Goal: Task Accomplishment & Management: Use online tool/utility

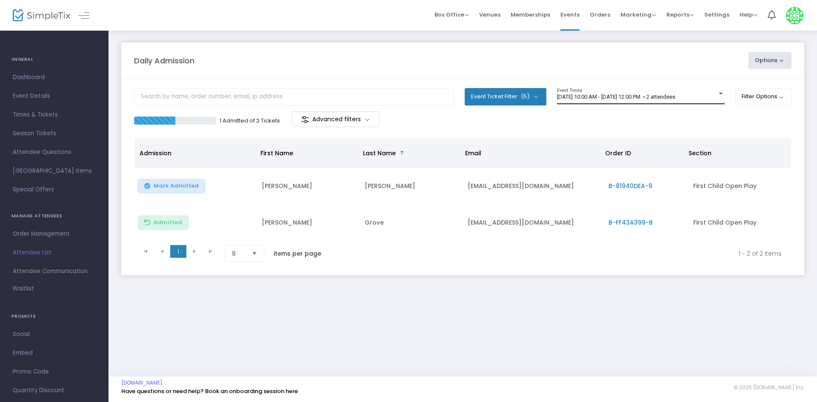
click at [638, 94] on span "[DATE] 10:00 AM - [DATE] 12:00 PM • 2 attendees" at bounding box center [616, 97] width 118 height 6
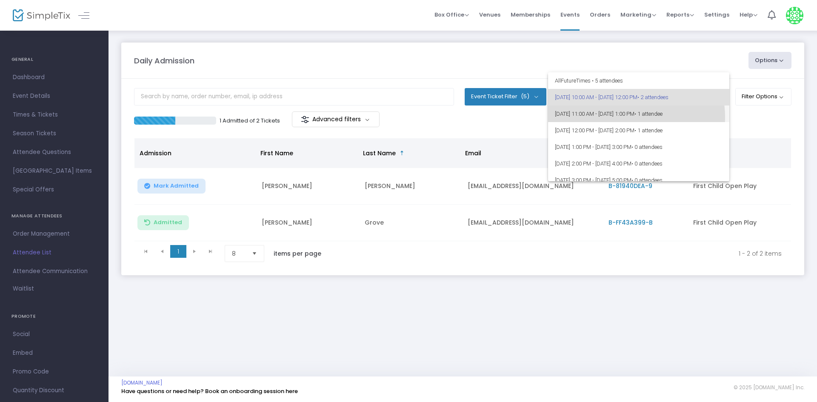
click at [627, 114] on span "[DATE] 11:00 AM - [DATE] 1:00 PM • 1 attendee" at bounding box center [639, 114] width 168 height 17
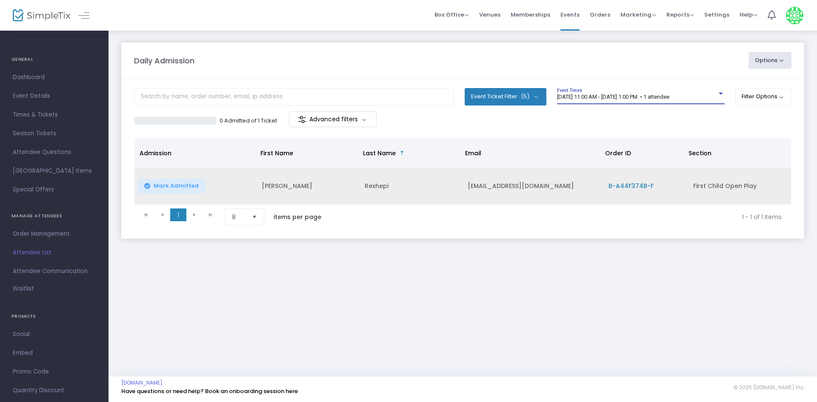
click at [179, 186] on span "Mark Admitted" at bounding box center [176, 186] width 45 height 7
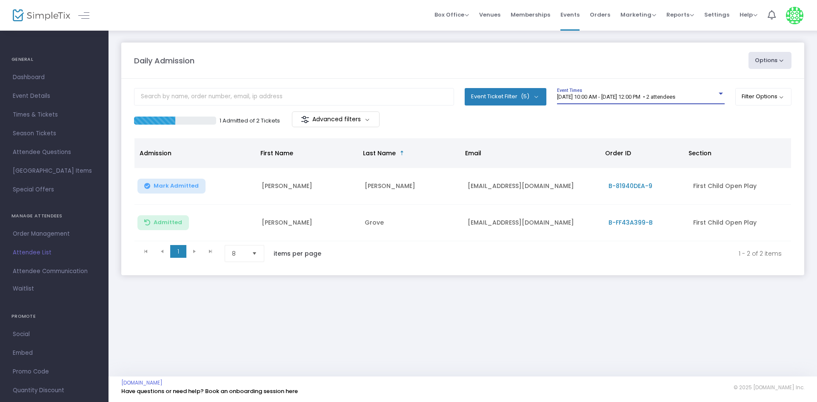
click at [659, 97] on span "[DATE] 10:00 AM - [DATE] 12:00 PM • 2 attendees" at bounding box center [616, 97] width 118 height 6
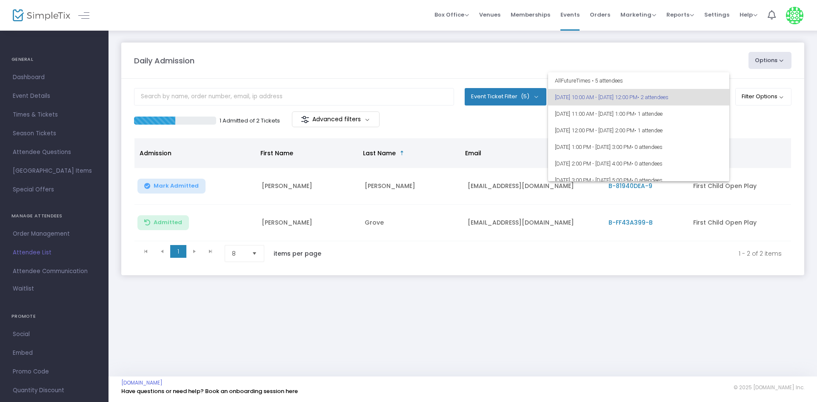
click at [316, 189] on div at bounding box center [408, 201] width 817 height 402
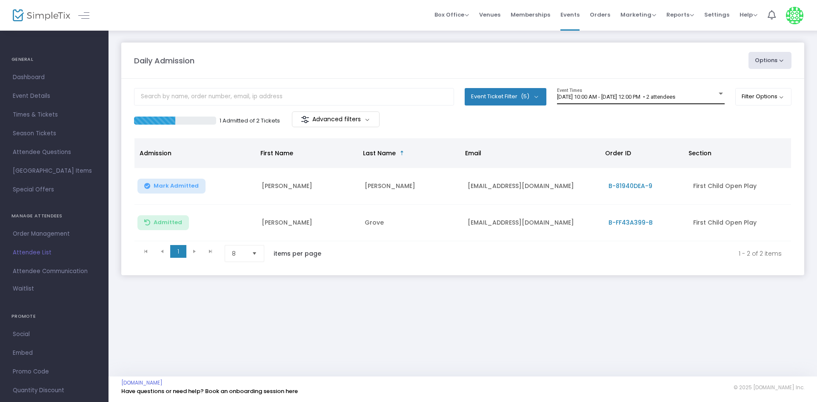
click at [646, 99] on span "8/25/2025 @ 10:00 AM - 8/25/2025 @ 12:00 PM • 2 attendees" at bounding box center [616, 97] width 118 height 6
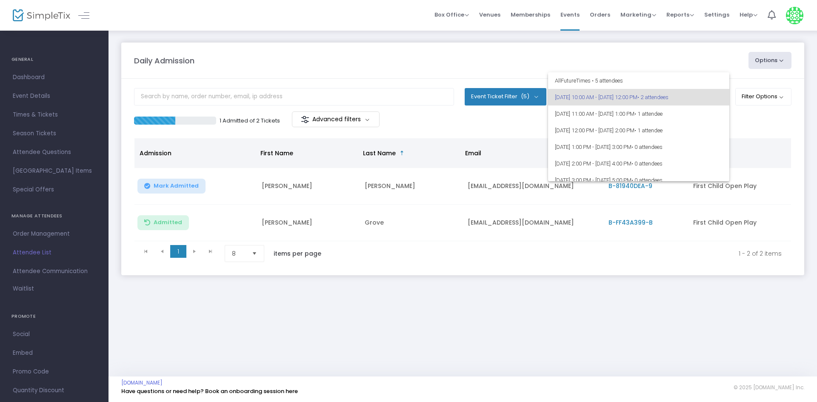
click at [615, 303] on div at bounding box center [408, 201] width 817 height 402
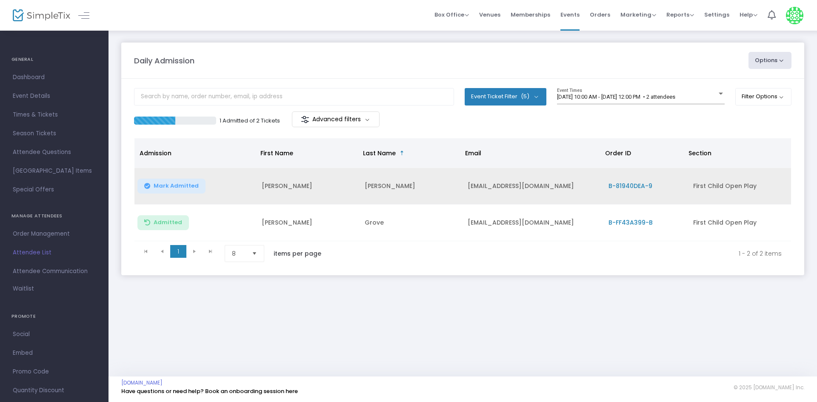
click at [644, 183] on span "B-81940DEA-9" at bounding box center [631, 186] width 44 height 9
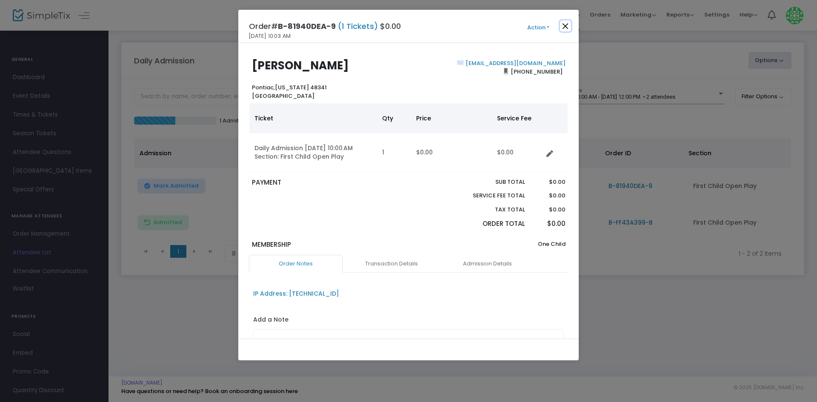
click at [569, 26] on button "Close" at bounding box center [565, 25] width 11 height 11
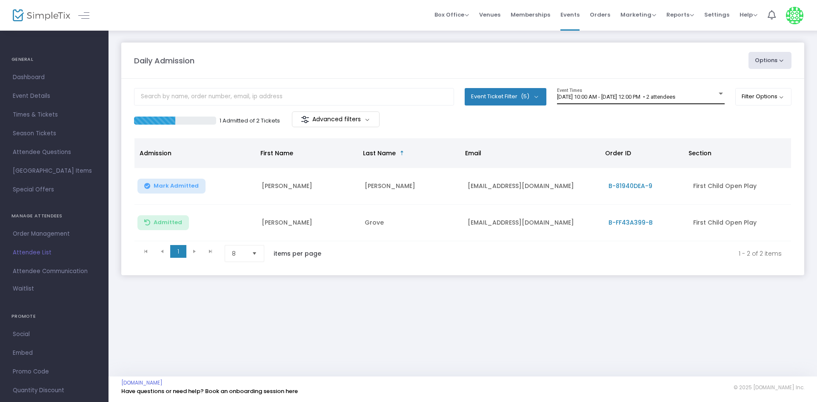
click at [675, 98] on span "8/25/2025 @ 10:00 AM - 8/25/2025 @ 12:00 PM • 2 attendees" at bounding box center [616, 97] width 118 height 6
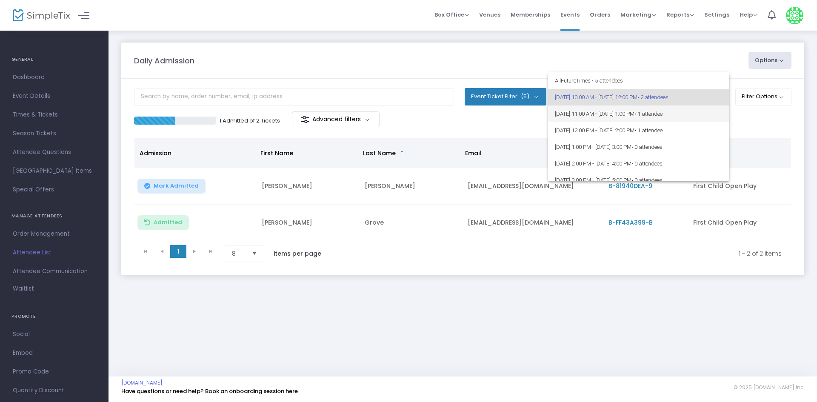
click at [714, 114] on span "8/25/2025 @ 11:00 AM - 8/25/2025 @ 1:00 PM • 1 attendee" at bounding box center [639, 114] width 168 height 17
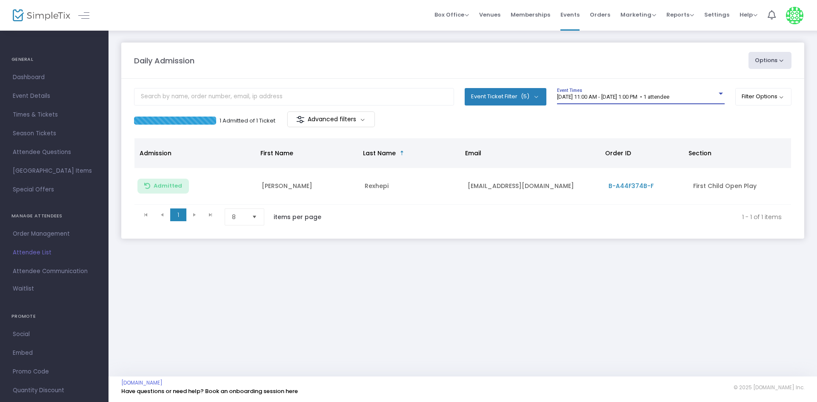
click at [669, 97] on span "[DATE] 11:00 AM - [DATE] 1:00 PM • 1 attendee" at bounding box center [613, 97] width 112 height 6
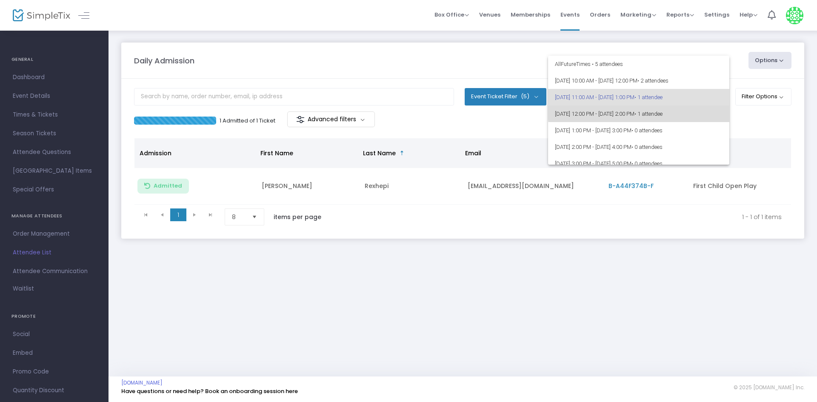
click at [694, 108] on span "8/25/2025 @ 12:00 PM - 8/25/2025 @ 2:00 PM • 1 attendee" at bounding box center [639, 114] width 168 height 17
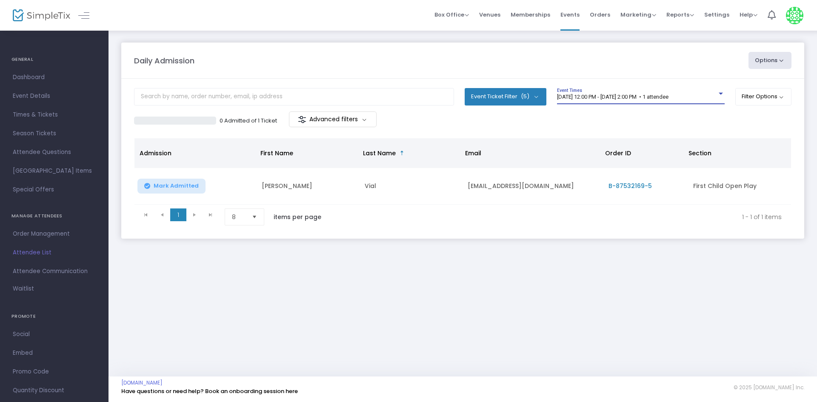
click at [669, 97] on span "8/25/2025 @ 12:00 PM - 8/25/2025 @ 2:00 PM • 1 attendee" at bounding box center [613, 97] width 112 height 6
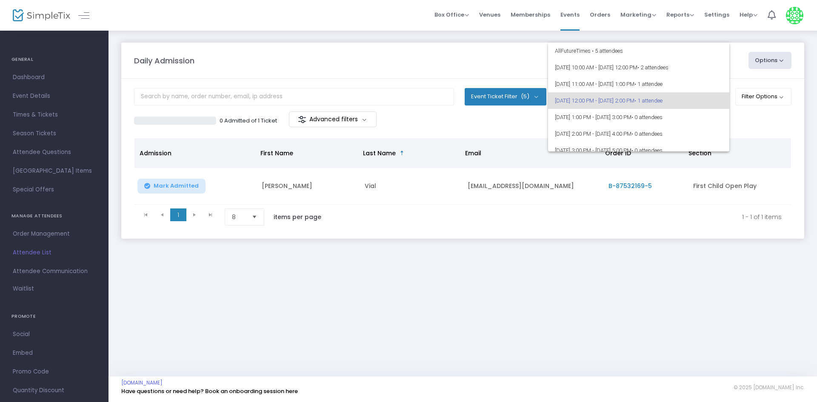
scroll to position [4, 0]
click at [701, 233] on div at bounding box center [408, 201] width 817 height 402
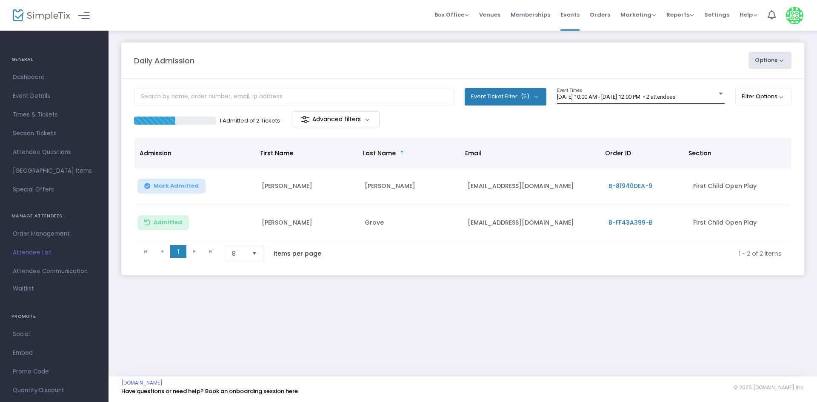
click at [665, 93] on div "8/25/2025 @ 10:00 AM - 8/25/2025 @ 12:00 PM • 2 attendees Event Times" at bounding box center [641, 96] width 168 height 16
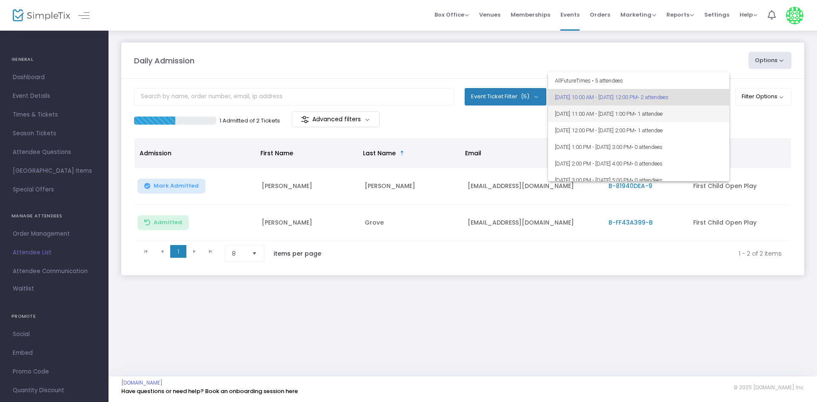
click at [704, 114] on span "[DATE] 11:00 AM - [DATE] 1:00 PM • 1 attendee" at bounding box center [639, 114] width 168 height 17
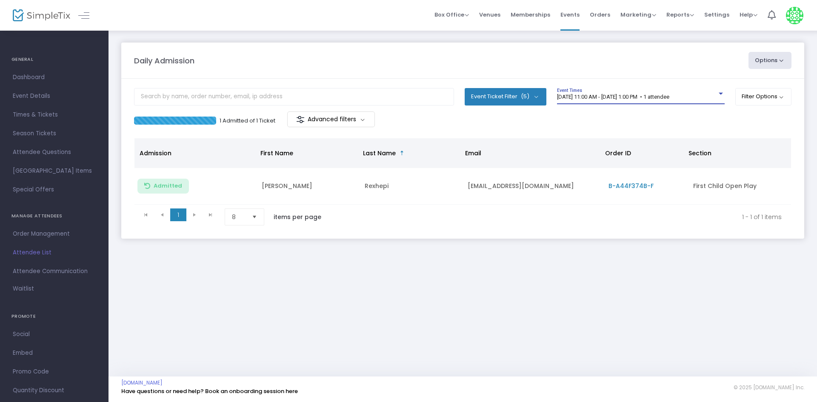
click at [676, 100] on div "8/25/2025 @ 11:00 AM - 8/25/2025 @ 1:00 PM • 1 attendee Event Times" at bounding box center [641, 96] width 168 height 16
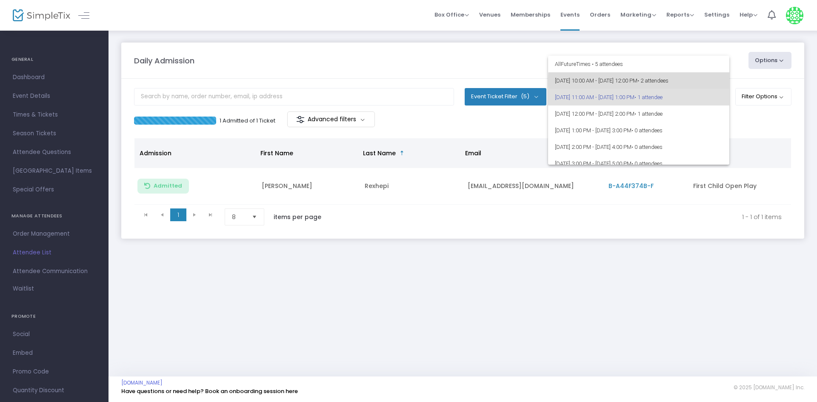
click at [669, 81] on span "• 2 attendees" at bounding box center [653, 80] width 31 height 6
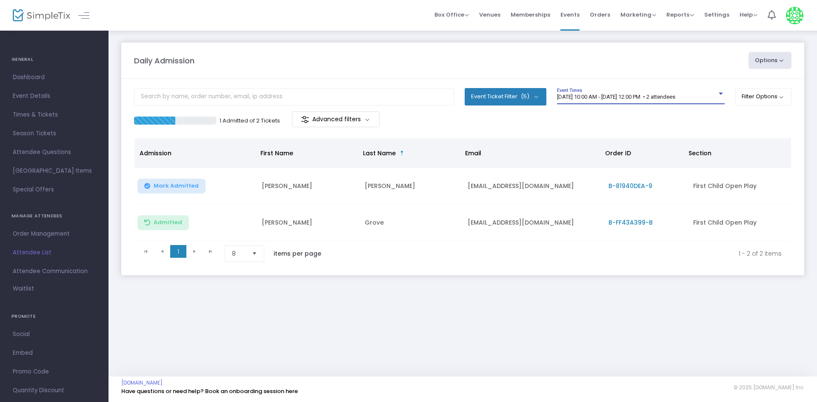
click at [623, 94] on span "[DATE] 10:00 AM - [DATE] 12:00 PM • 2 attendees" at bounding box center [616, 97] width 118 height 6
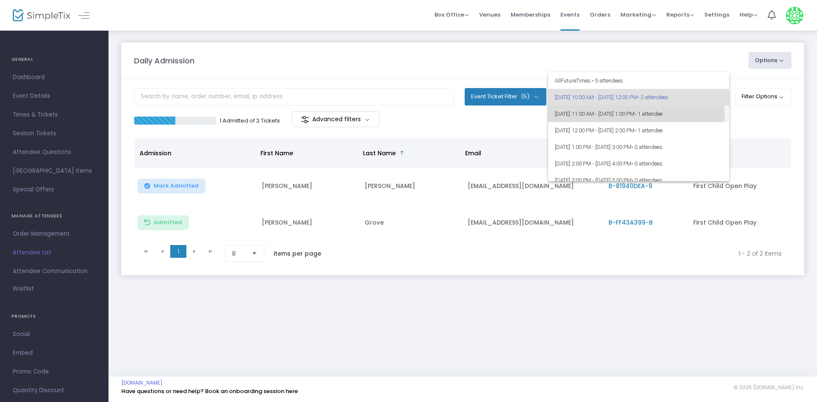
click at [616, 114] on span "8/25/2025 @ 11:00 AM - 8/25/2025 @ 1:00 PM • 1 attendee" at bounding box center [639, 114] width 168 height 17
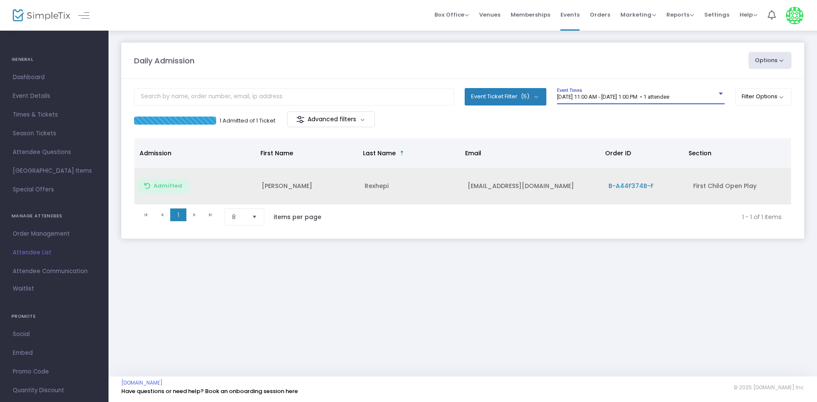
drag, startPoint x: 644, startPoint y: 200, endPoint x: 652, endPoint y: 171, distance: 29.8
click at [644, 200] on td "B-A44F374B-F" at bounding box center [645, 186] width 84 height 37
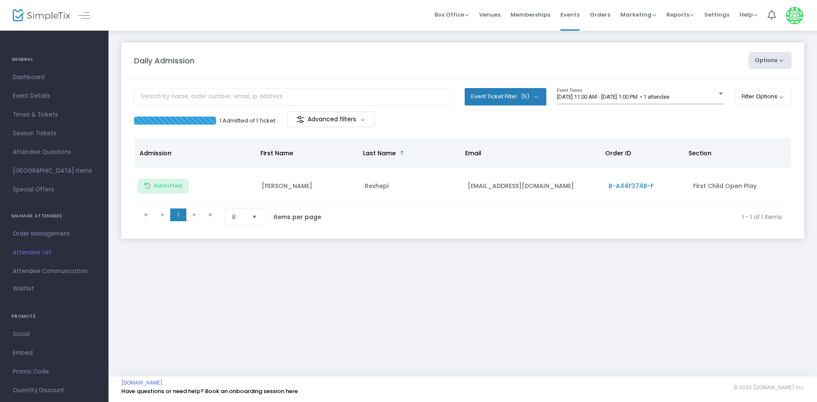
click at [663, 87] on m-panel-content "Event Ticket Filter (5) Select All First Child Open Play Additional Child Open …" at bounding box center [462, 159] width 683 height 160
click at [669, 106] on div "8/25/2025 @ 11:00 AM - 8/25/2025 @ 1:00 PM • 1 attendee Event Times" at bounding box center [641, 99] width 168 height 23
click at [669, 98] on span "[DATE] 11:00 AM - [DATE] 1:00 PM • 1 attendee" at bounding box center [613, 97] width 112 height 6
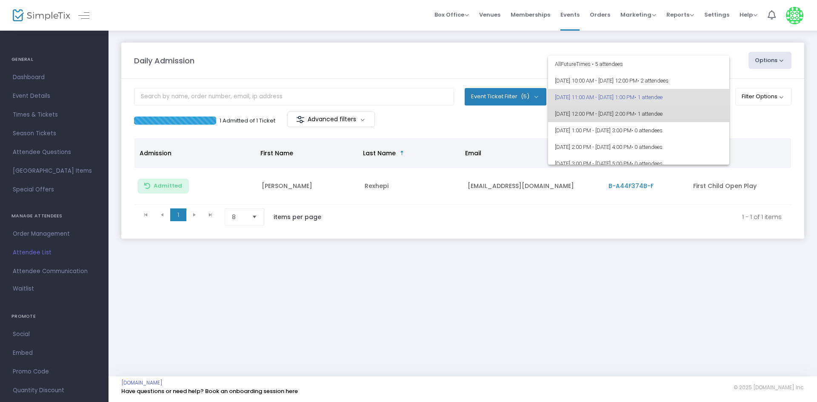
click at [672, 109] on span "8/25/2025 @ 12:00 PM - 8/25/2025 @ 2:00 PM • 1 attendee" at bounding box center [639, 114] width 168 height 17
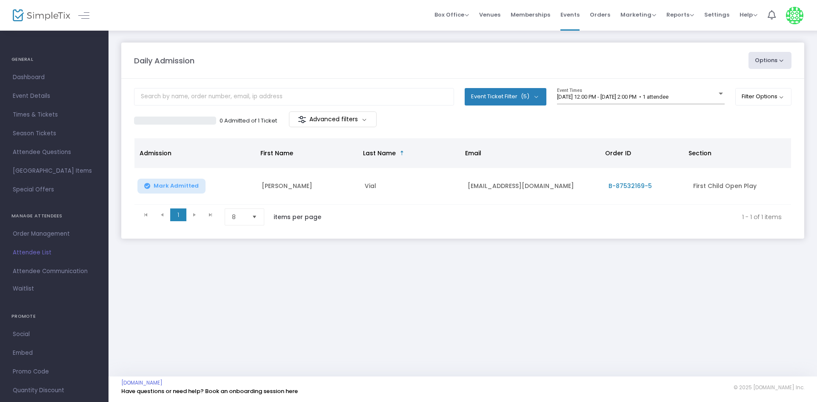
click at [672, 109] on div "8/25/2025 @ 12:00 PM - 8/25/2025 @ 2:00 PM • 1 attendee Event Times" at bounding box center [641, 99] width 168 height 23
click at [599, 256] on div "Daily Admission Options Import Attendees Export List Print Name Tags Export to …" at bounding box center [463, 149] width 709 height 239
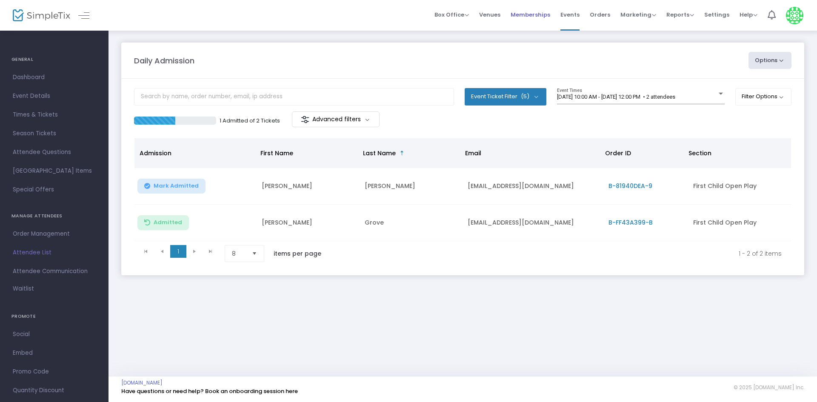
click at [549, 11] on span "Memberships" at bounding box center [531, 15] width 40 height 22
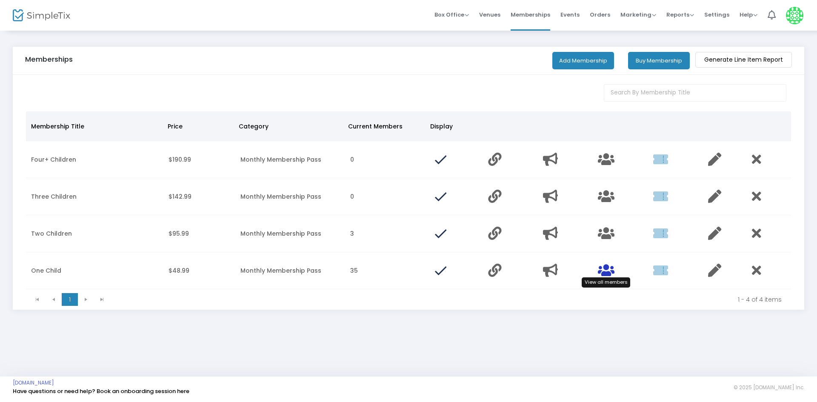
click at [606, 273] on icon "Data table" at bounding box center [606, 270] width 17 height 13
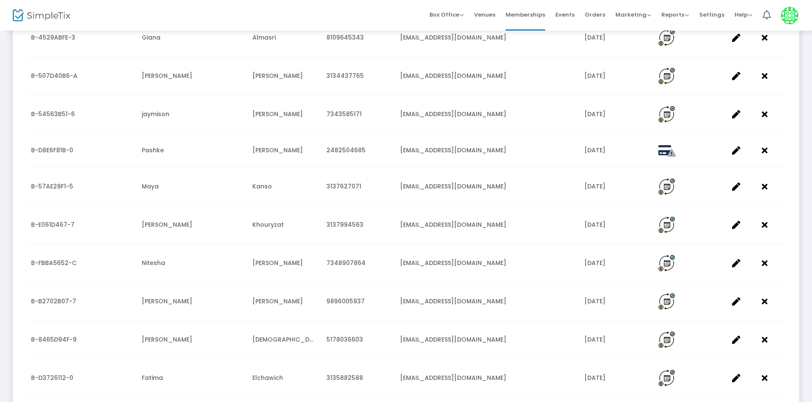
scroll to position [799, 0]
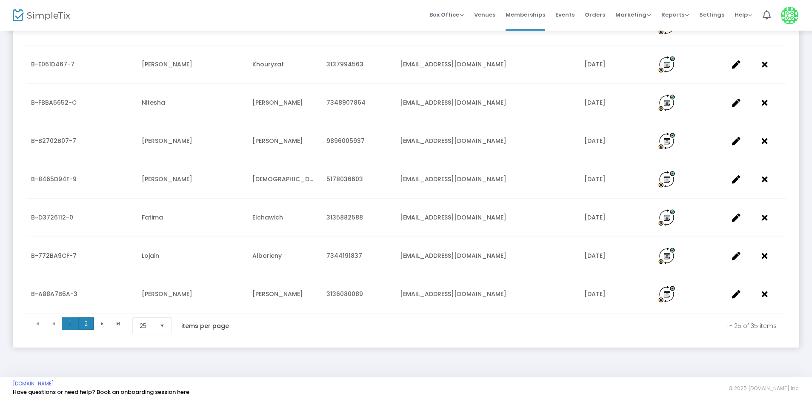
click at [91, 323] on span "2" at bounding box center [86, 323] width 16 height 13
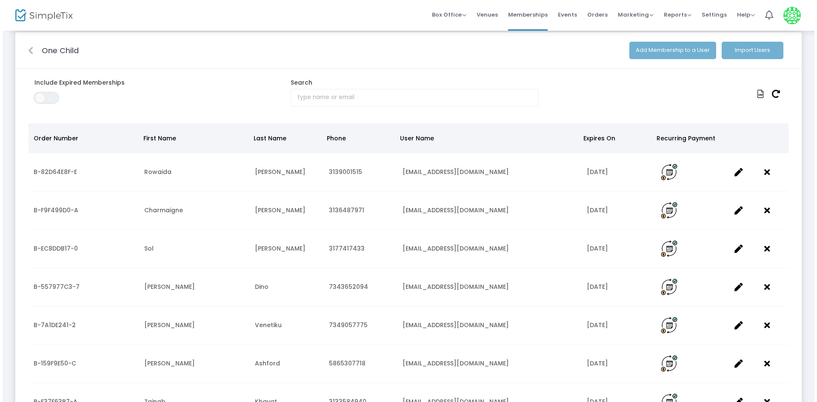
scroll to position [0, 0]
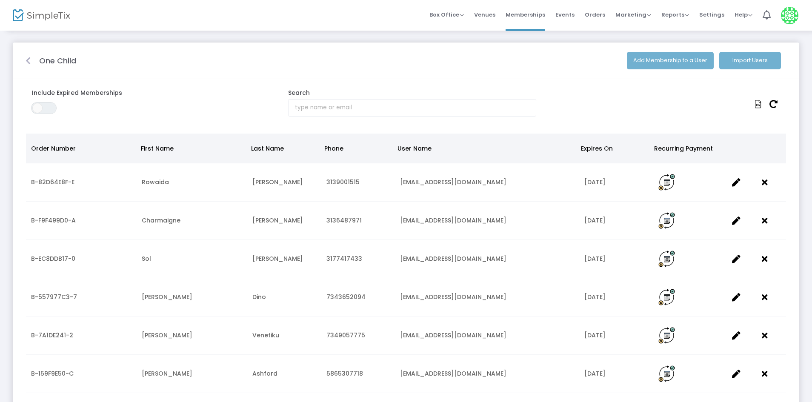
click at [28, 62] on icon at bounding box center [28, 61] width 5 height 9
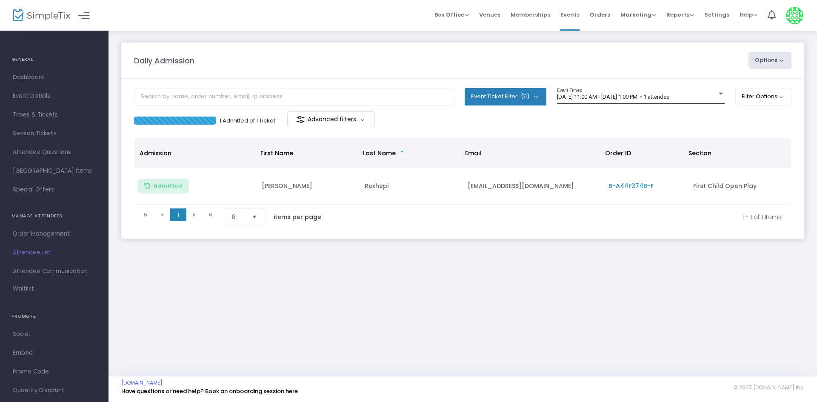
click at [616, 96] on span "[DATE] 11:00 AM - [DATE] 1:00 PM • 1 attendee" at bounding box center [613, 97] width 112 height 6
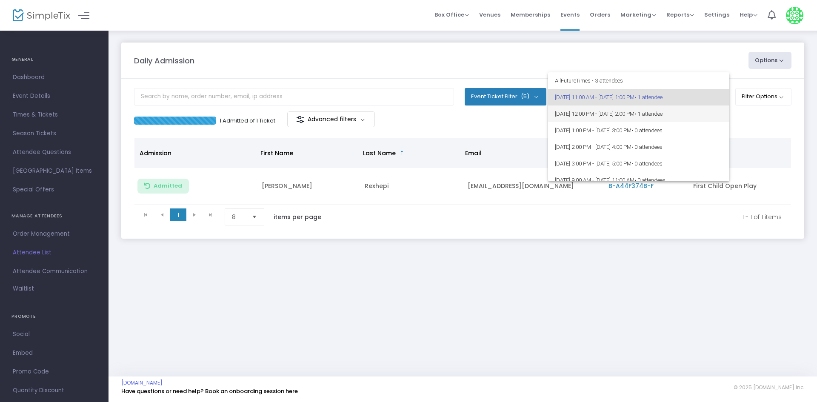
click at [625, 111] on span "8/25/2025 @ 12:00 PM - 8/25/2025 @ 2:00 PM • 1 attendee" at bounding box center [639, 114] width 168 height 17
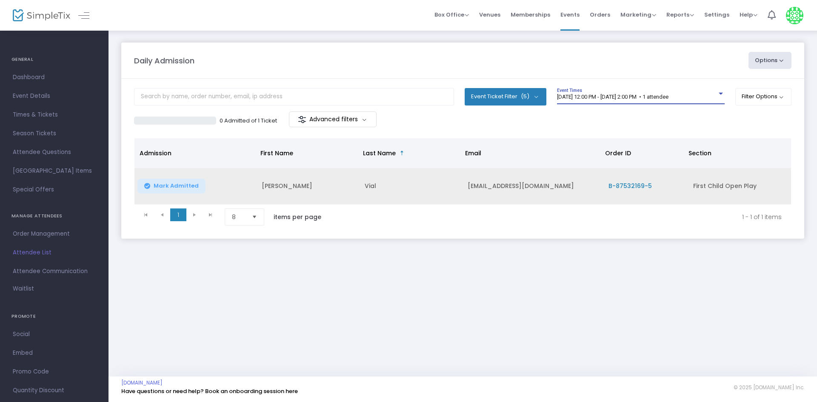
click at [192, 187] on span "Mark Admitted" at bounding box center [176, 186] width 45 height 7
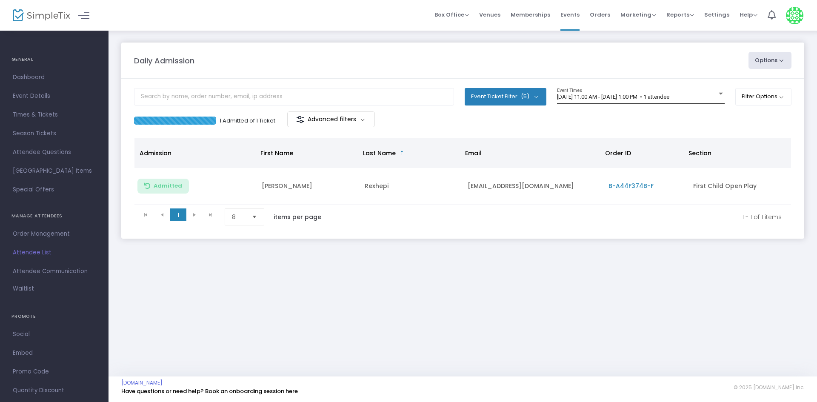
click at [586, 98] on span "[DATE] 11:00 AM - [DATE] 1:00 PM • 1 attendee" at bounding box center [613, 97] width 112 height 6
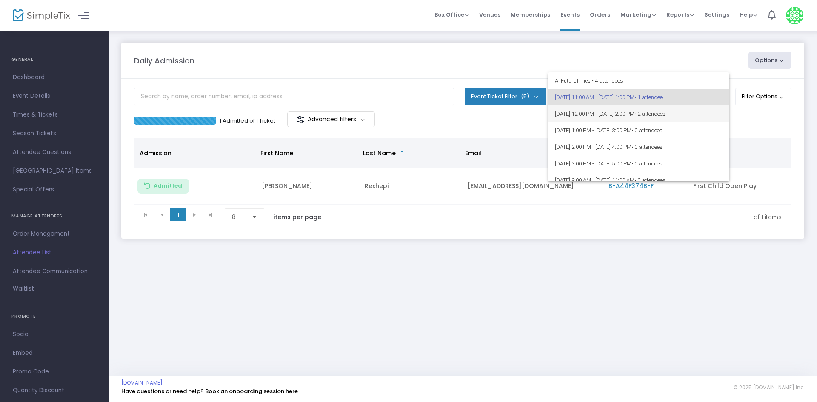
click at [615, 120] on span "8/25/2025 @ 12:00 PM - 8/25/2025 @ 2:00 PM • 2 attendees" at bounding box center [639, 114] width 168 height 17
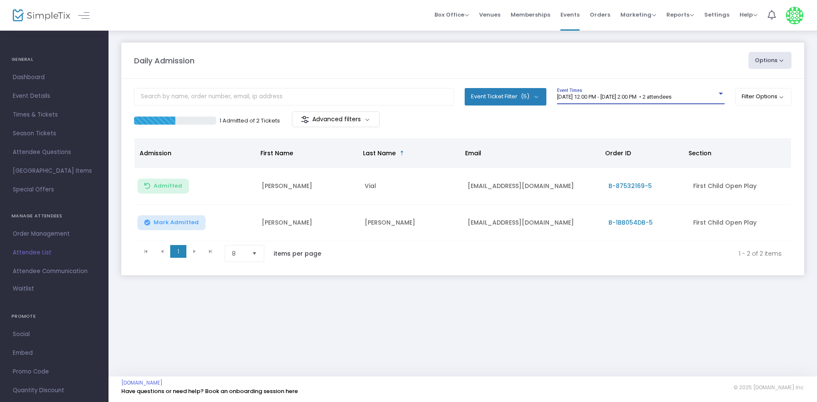
click at [181, 229] on button "Mark Admitted" at bounding box center [171, 222] width 68 height 15
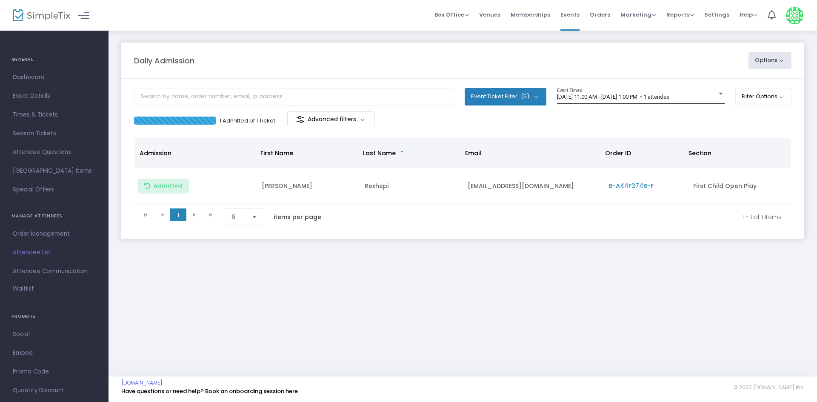
click at [603, 95] on span "[DATE] 11:00 AM - [DATE] 1:00 PM • 1 attendee" at bounding box center [613, 97] width 112 height 6
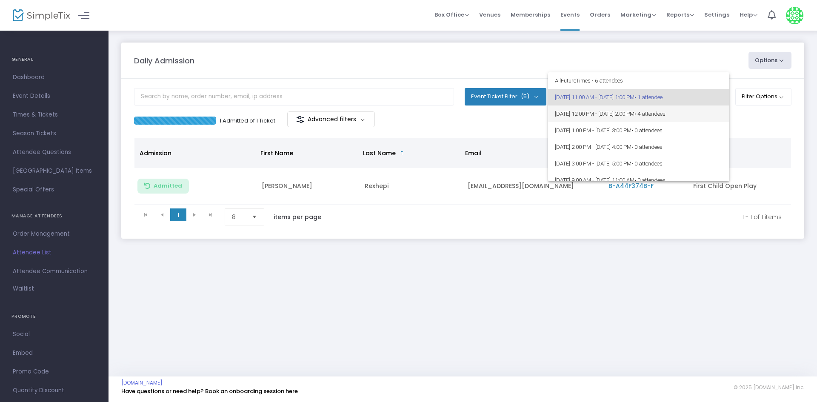
click at [600, 116] on span "[DATE] 12:00 PM - [DATE] 2:00 PM • 4 attendees" at bounding box center [639, 114] width 168 height 17
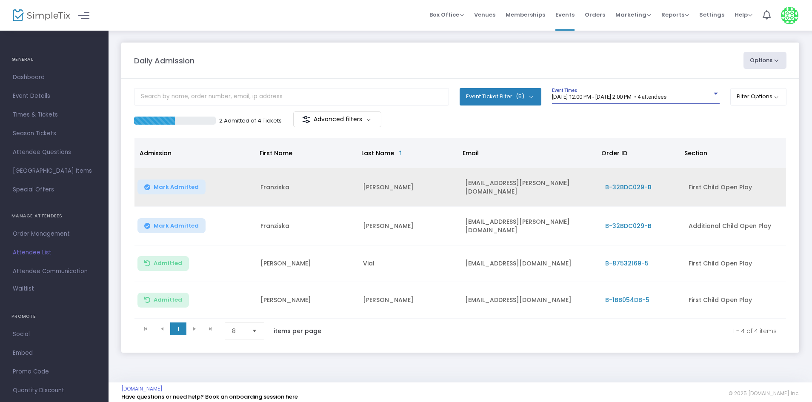
click at [160, 180] on button "Mark Admitted" at bounding box center [171, 187] width 68 height 15
click at [172, 223] on span "Mark Admitted" at bounding box center [176, 226] width 45 height 7
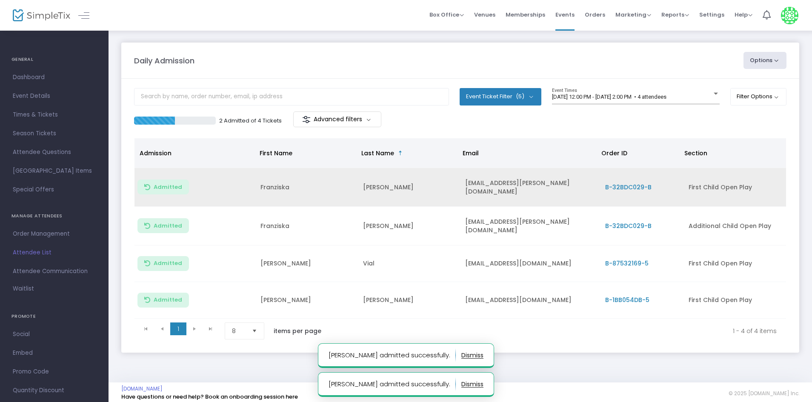
drag, startPoint x: 273, startPoint y: 194, endPoint x: 269, endPoint y: 184, distance: 11.5
click at [272, 192] on td "Franziska" at bounding box center [306, 187] width 103 height 39
click at [269, 184] on td "Franziska" at bounding box center [306, 187] width 103 height 39
copy td "Franziska"
